Goal: Entertainment & Leisure: Consume media (video, audio)

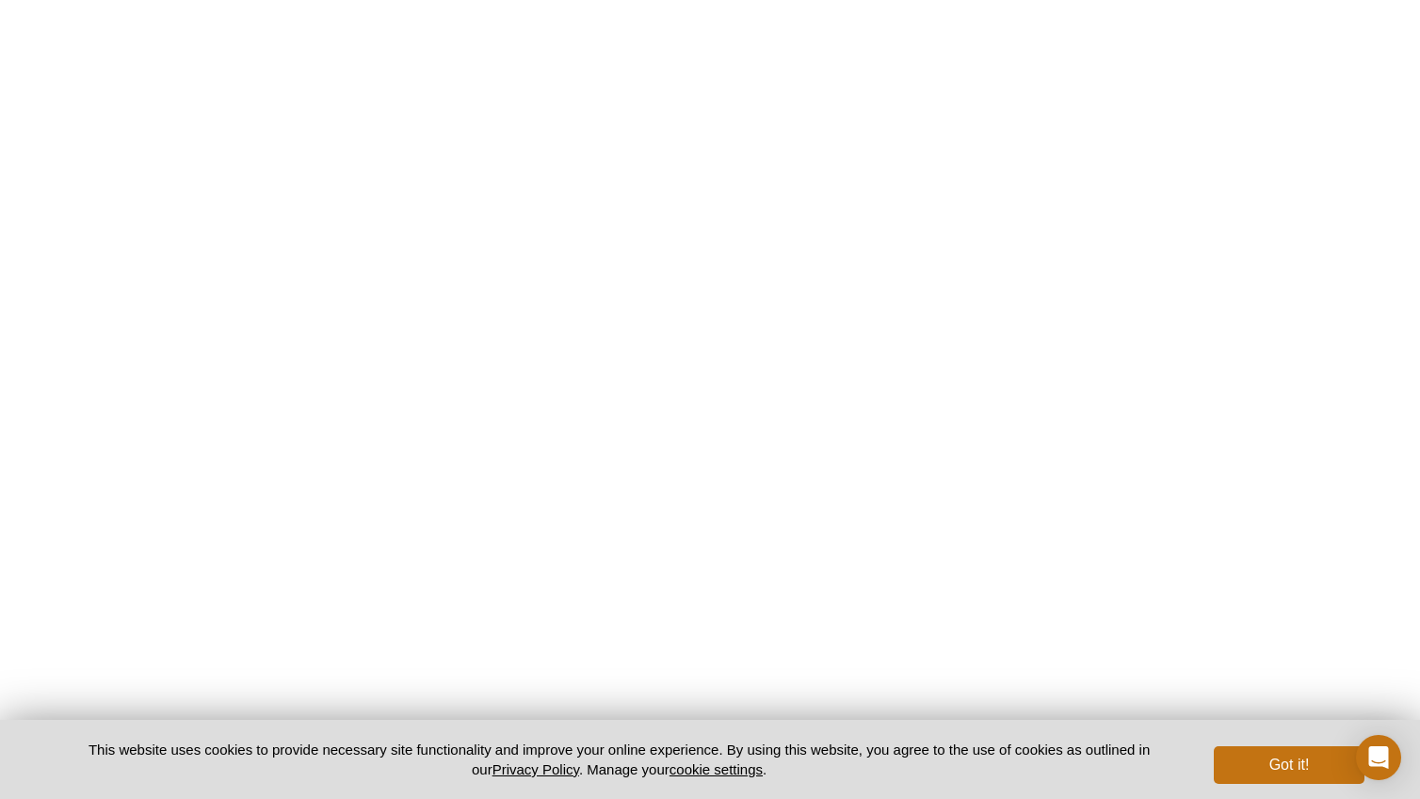
scroll to position [413, 0]
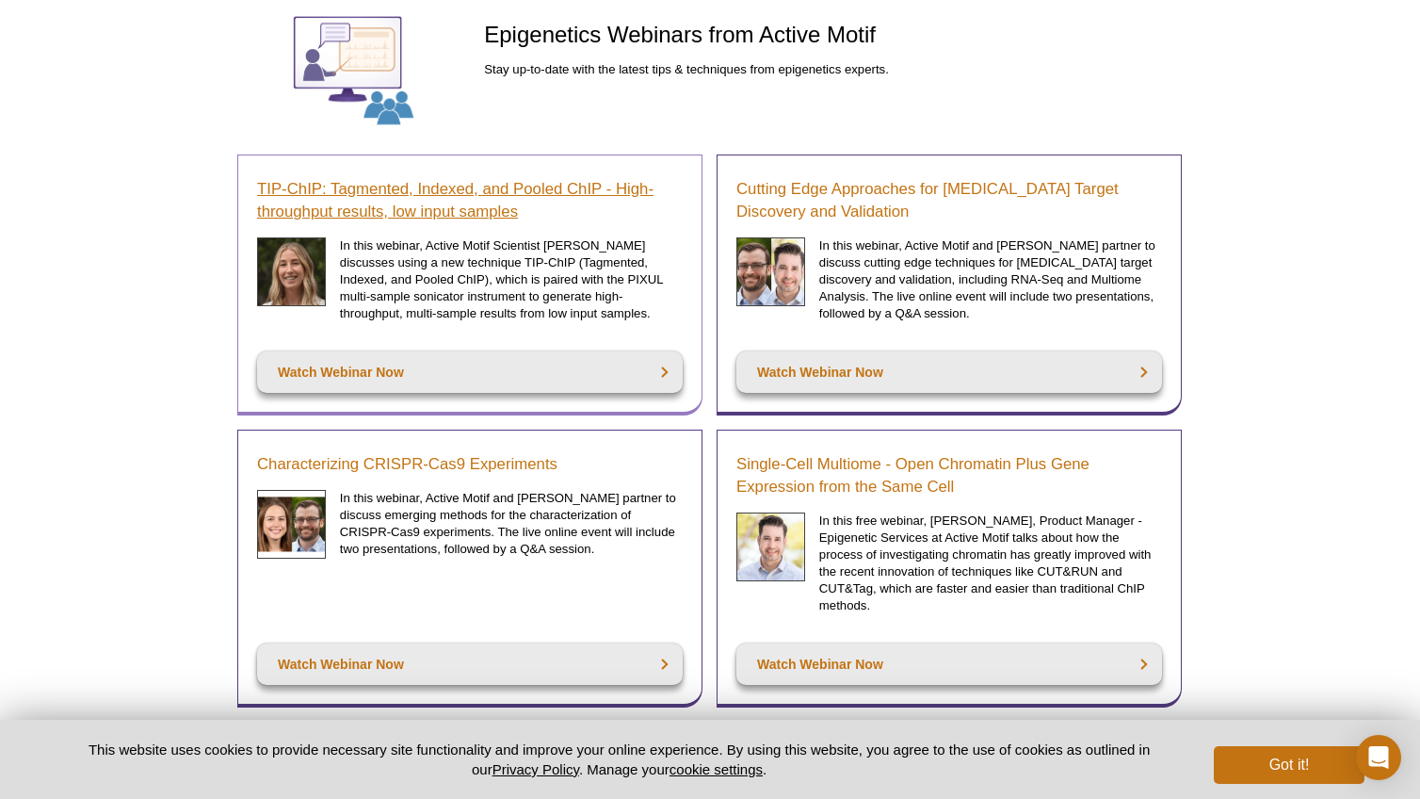
scroll to position [195, 0]
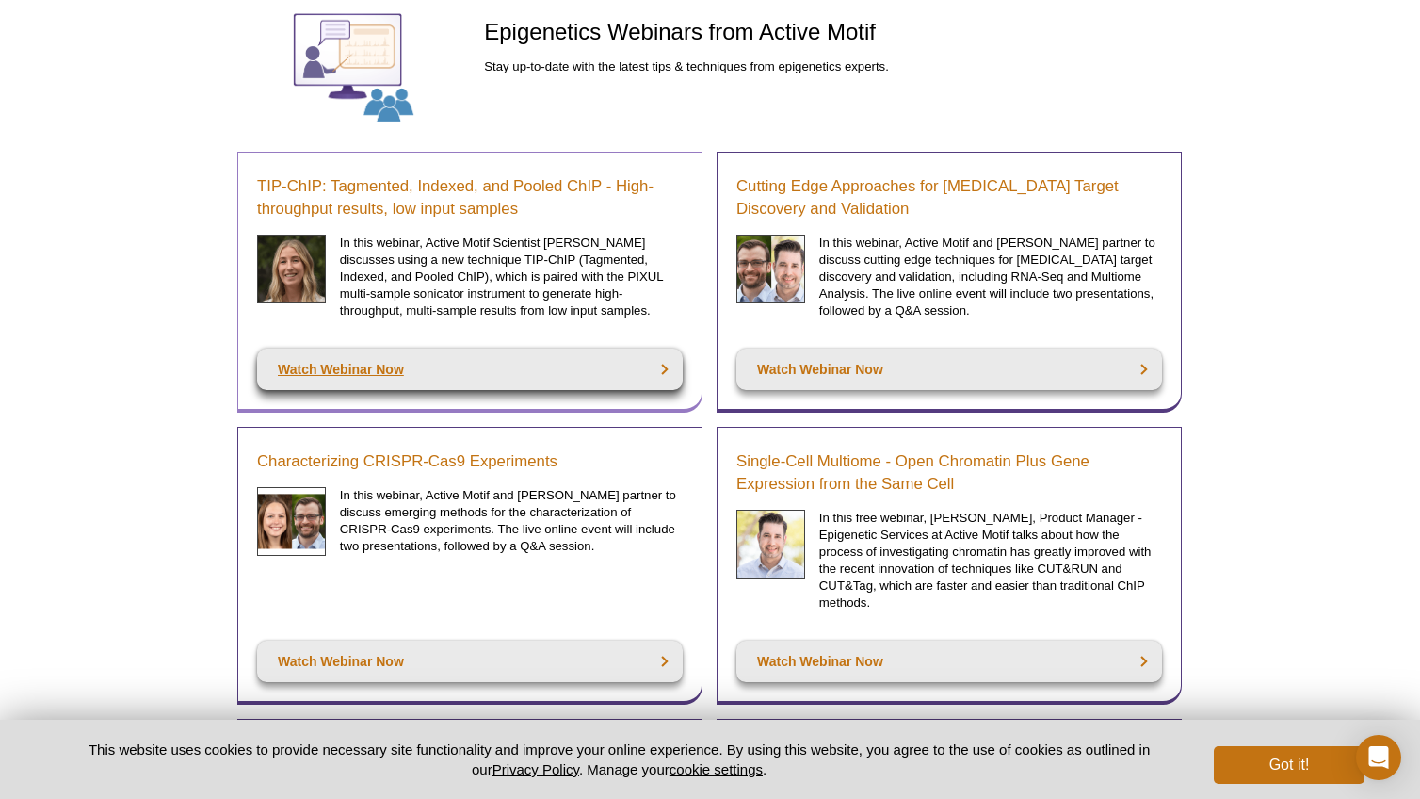
click at [435, 373] on link "Watch Webinar Now" at bounding box center [470, 369] width 426 height 41
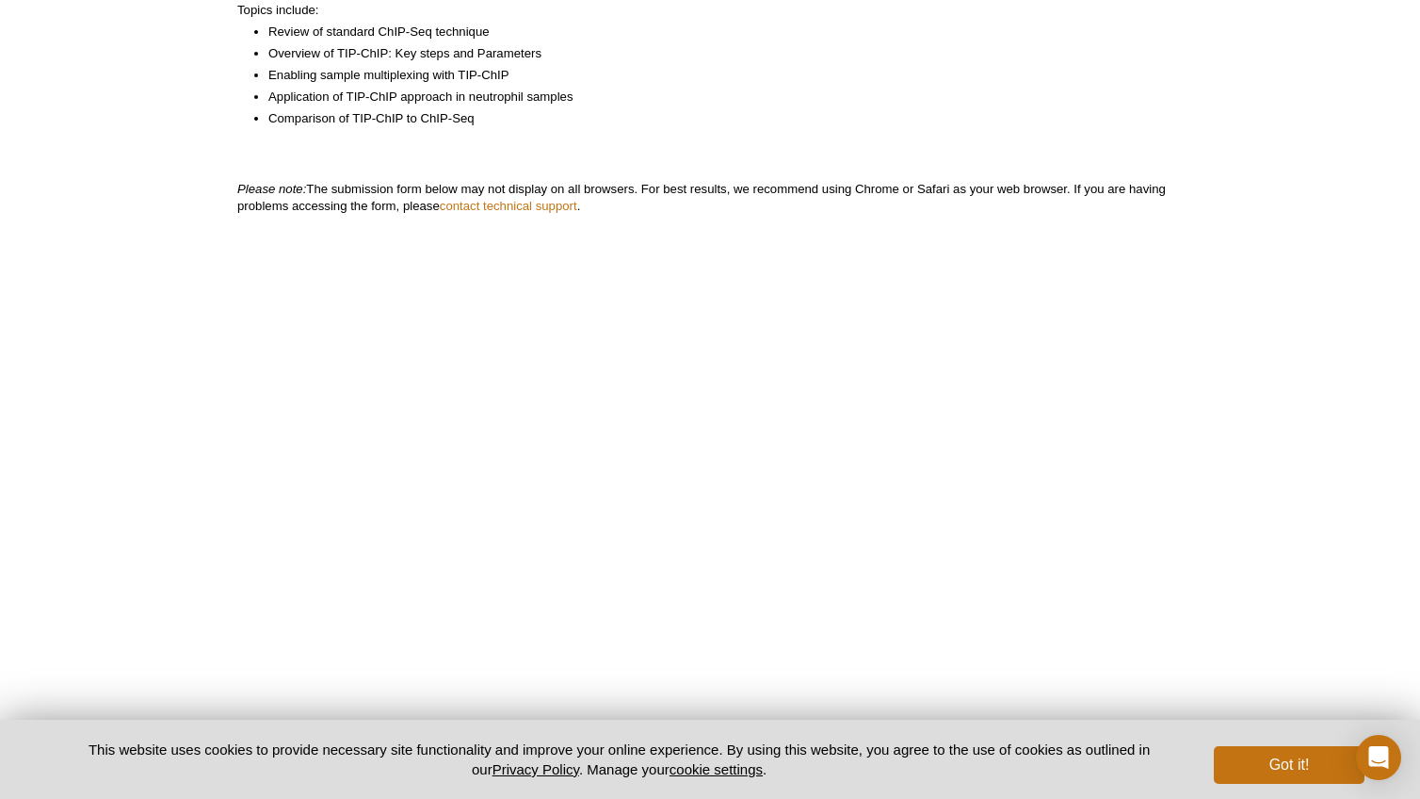
scroll to position [559, 0]
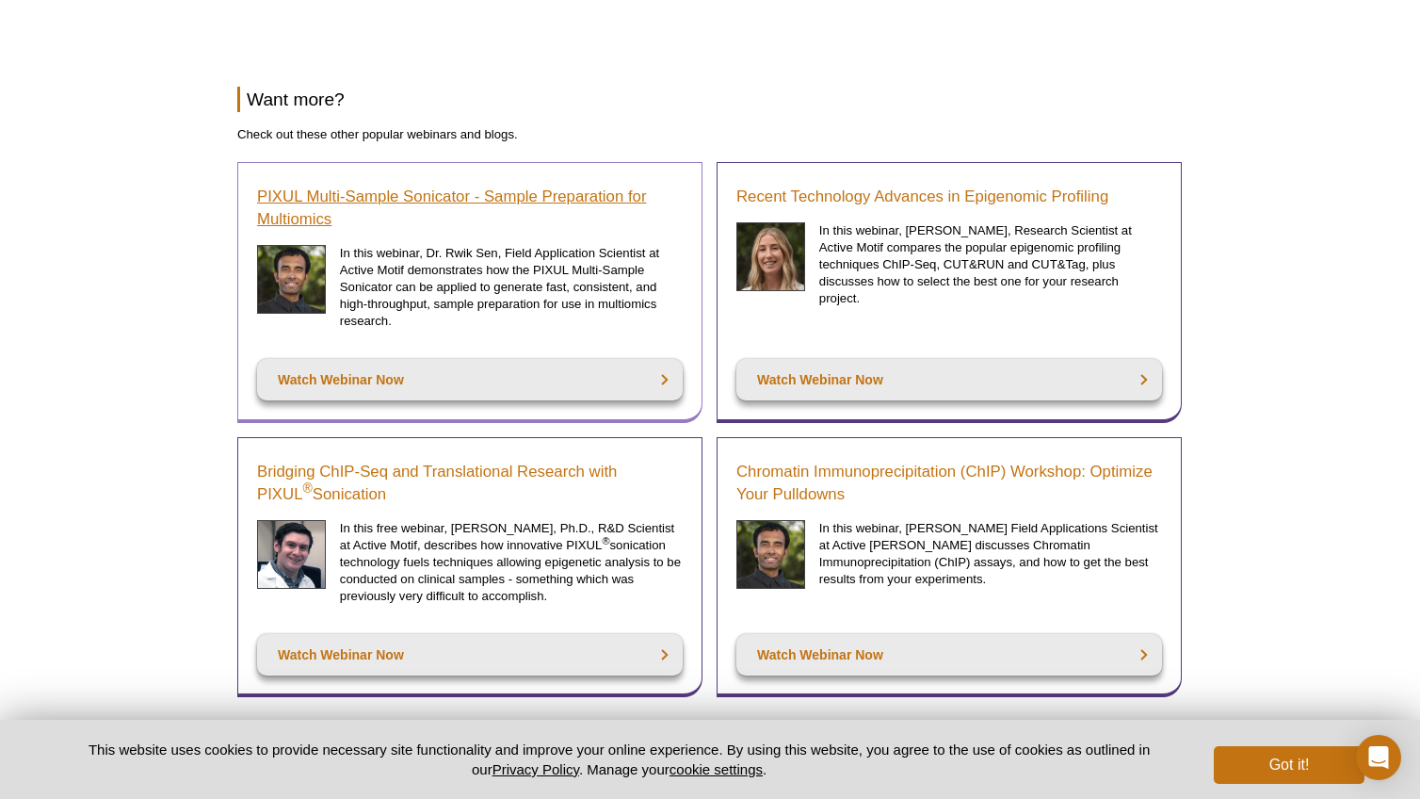
scroll to position [714, 0]
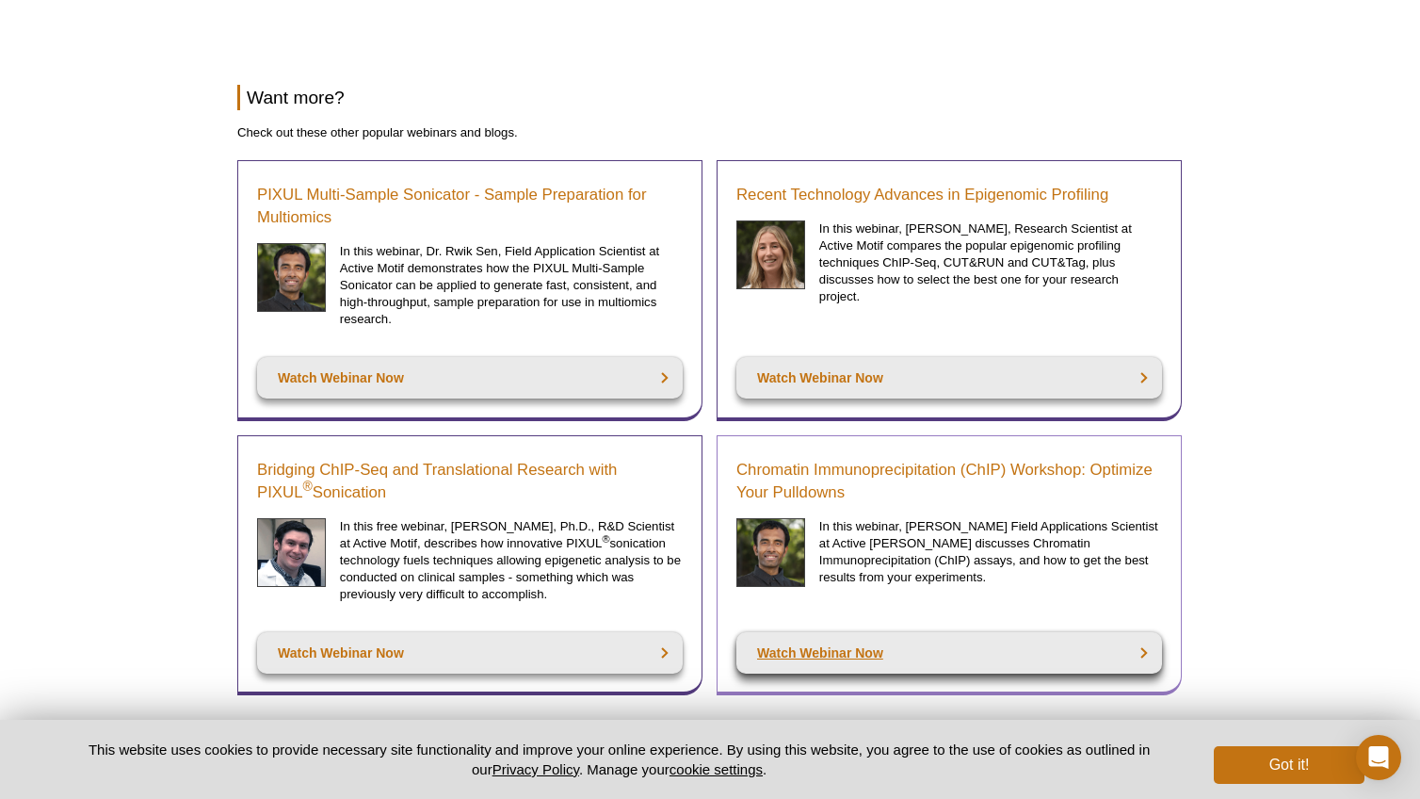
click at [828, 649] on link "Watch Webinar Now" at bounding box center [950, 652] width 426 height 41
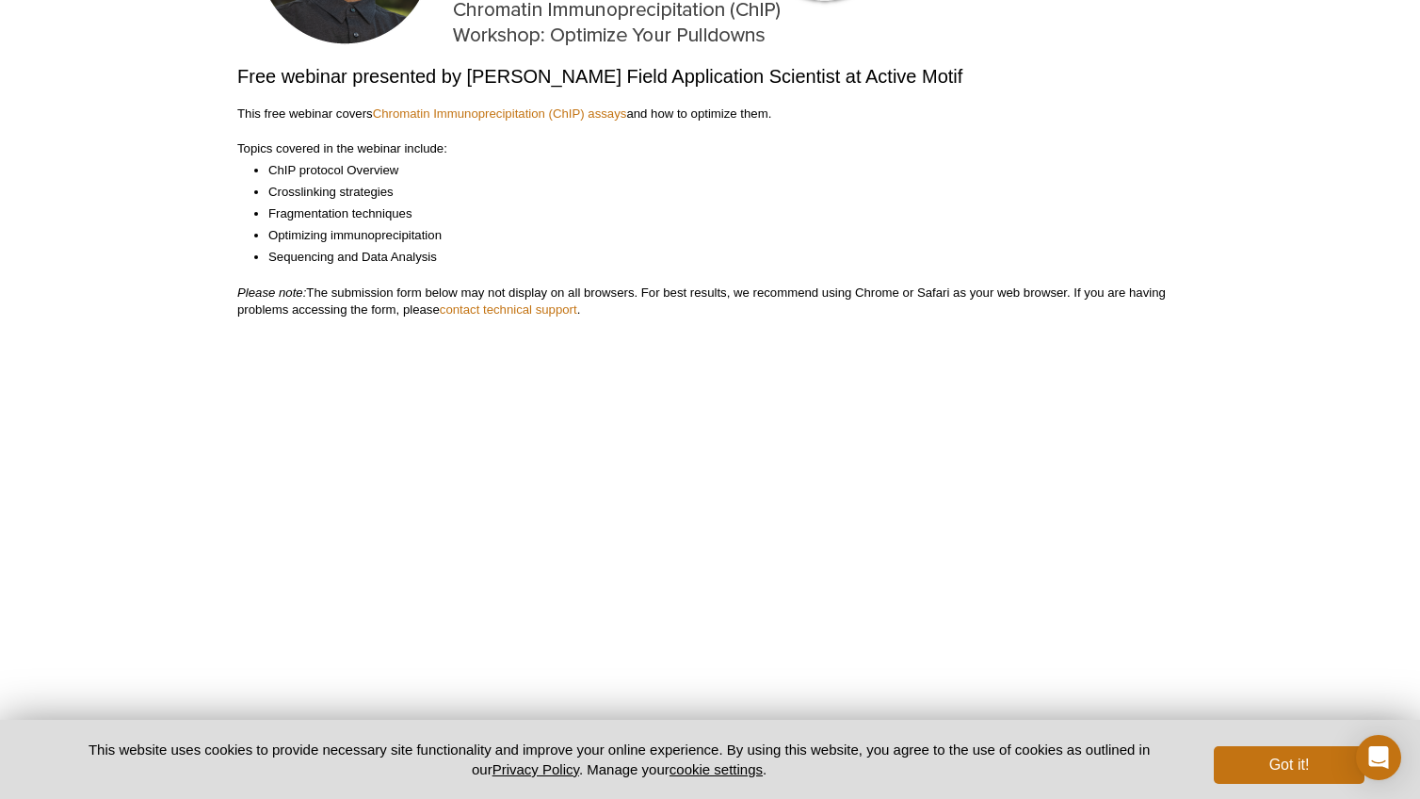
scroll to position [327, 0]
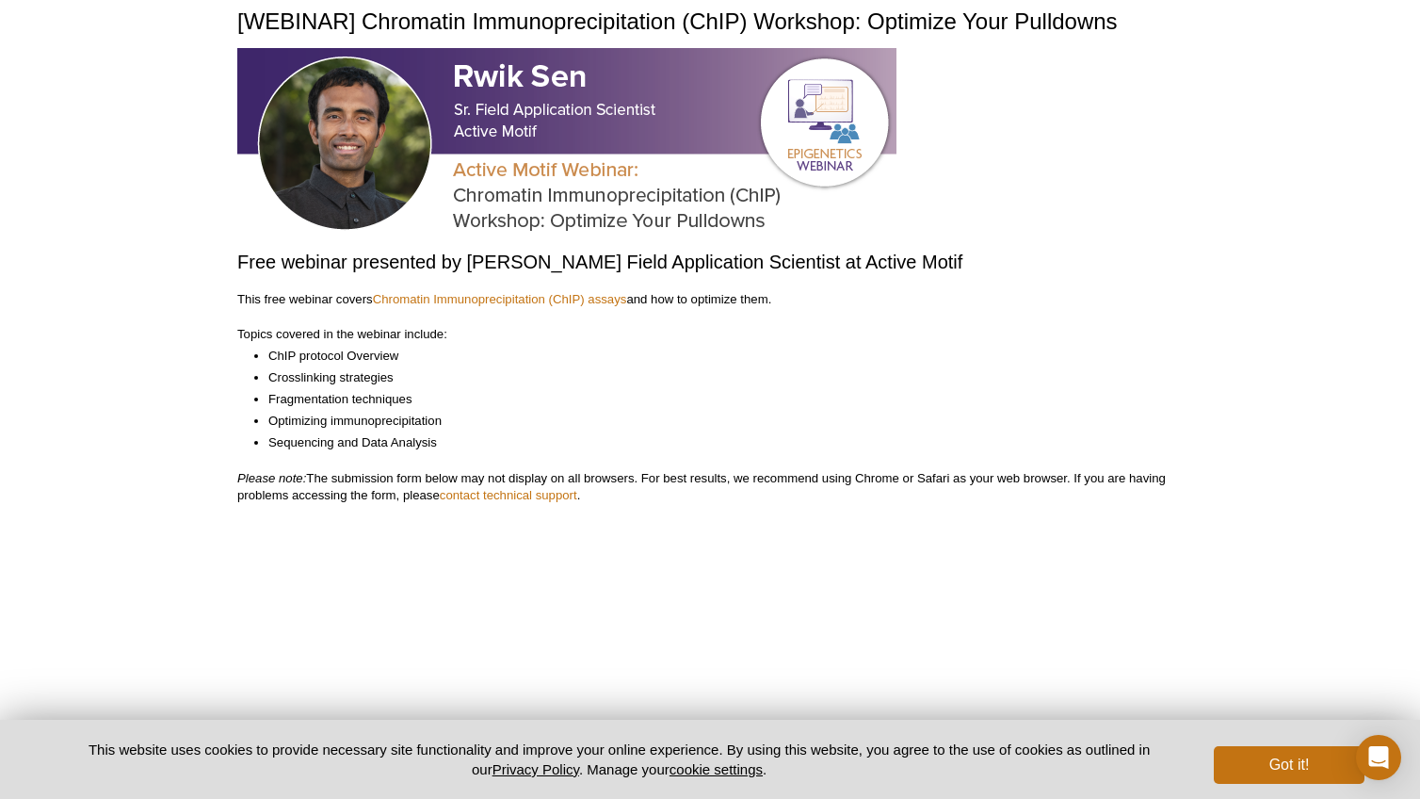
scroll to position [138, 0]
